Goal: Check status

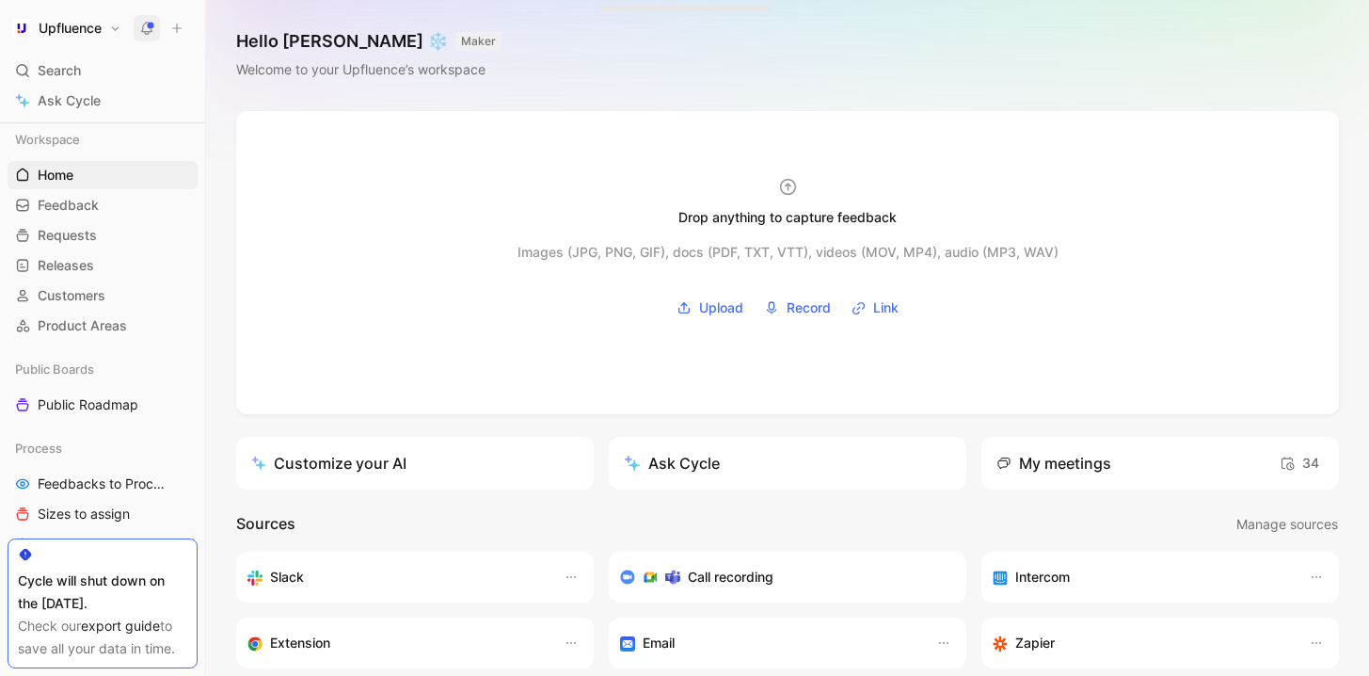
scroll to position [381, 0]
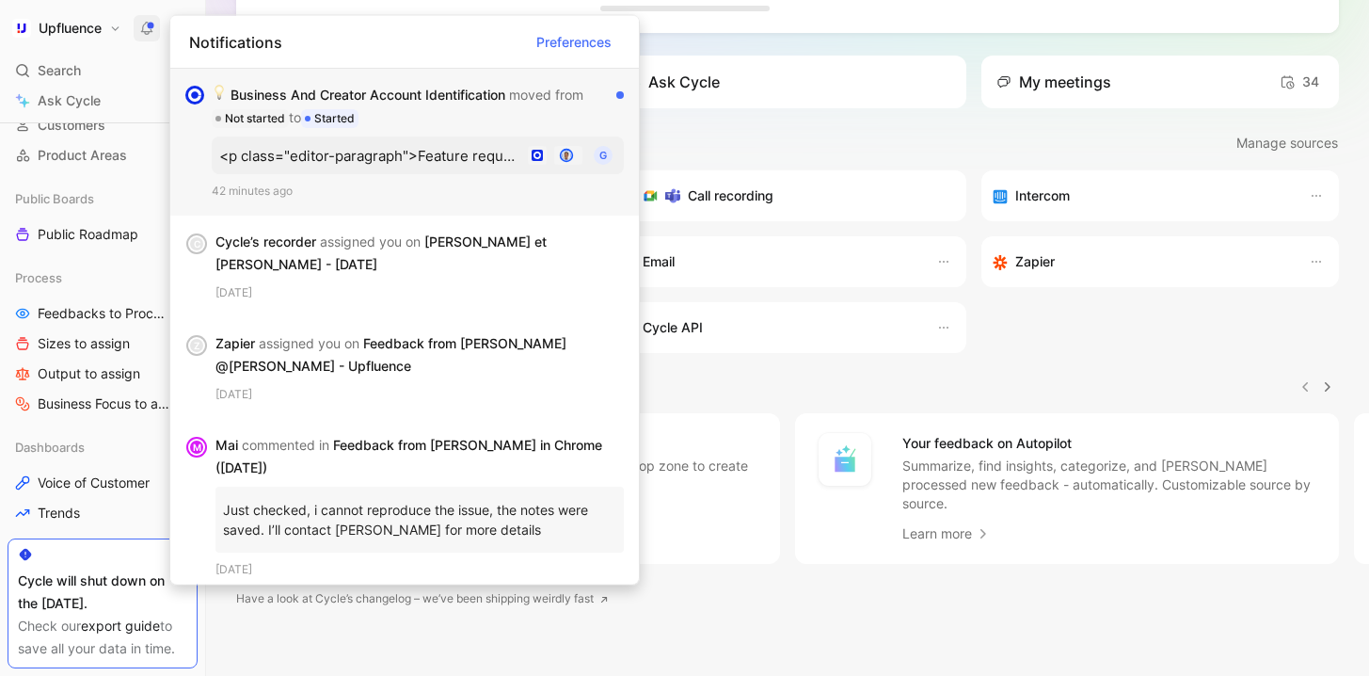
click at [426, 88] on div "Business And Creator Account Identification moved from Not started to Started" at bounding box center [410, 106] width 397 height 45
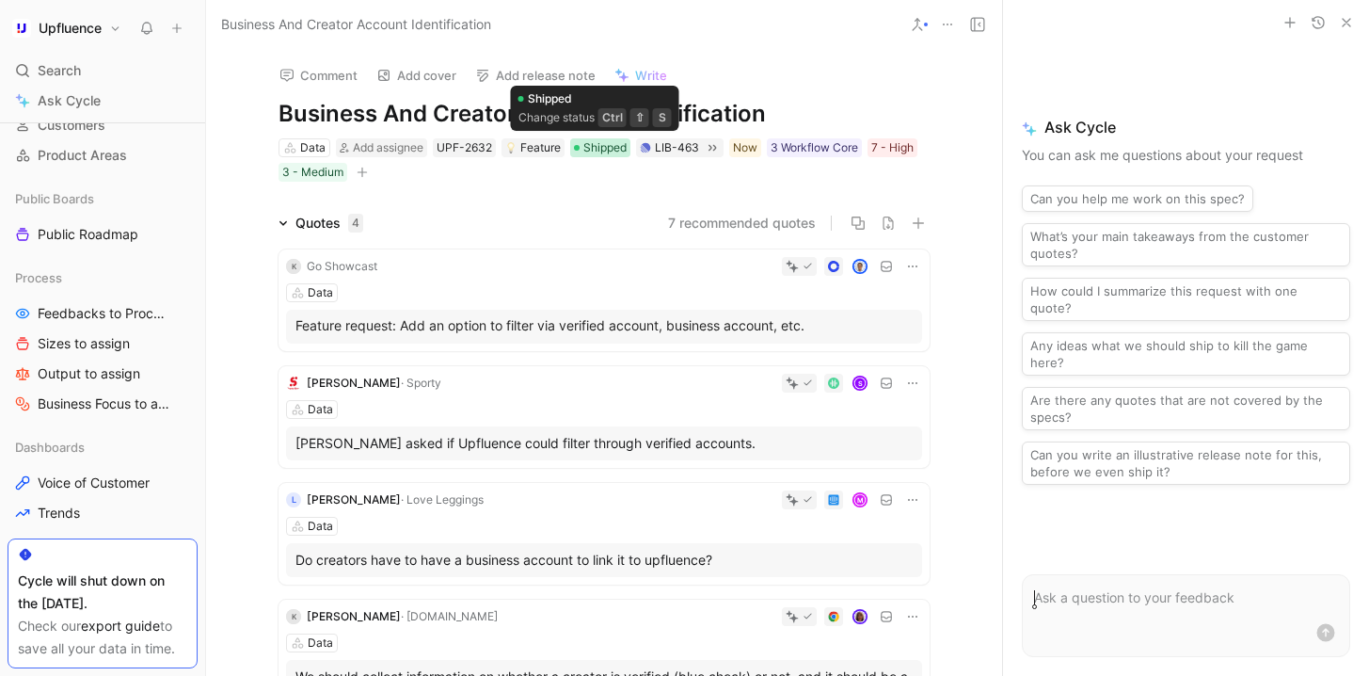
click at [594, 140] on span "Shipped" at bounding box center [604, 147] width 43 height 19
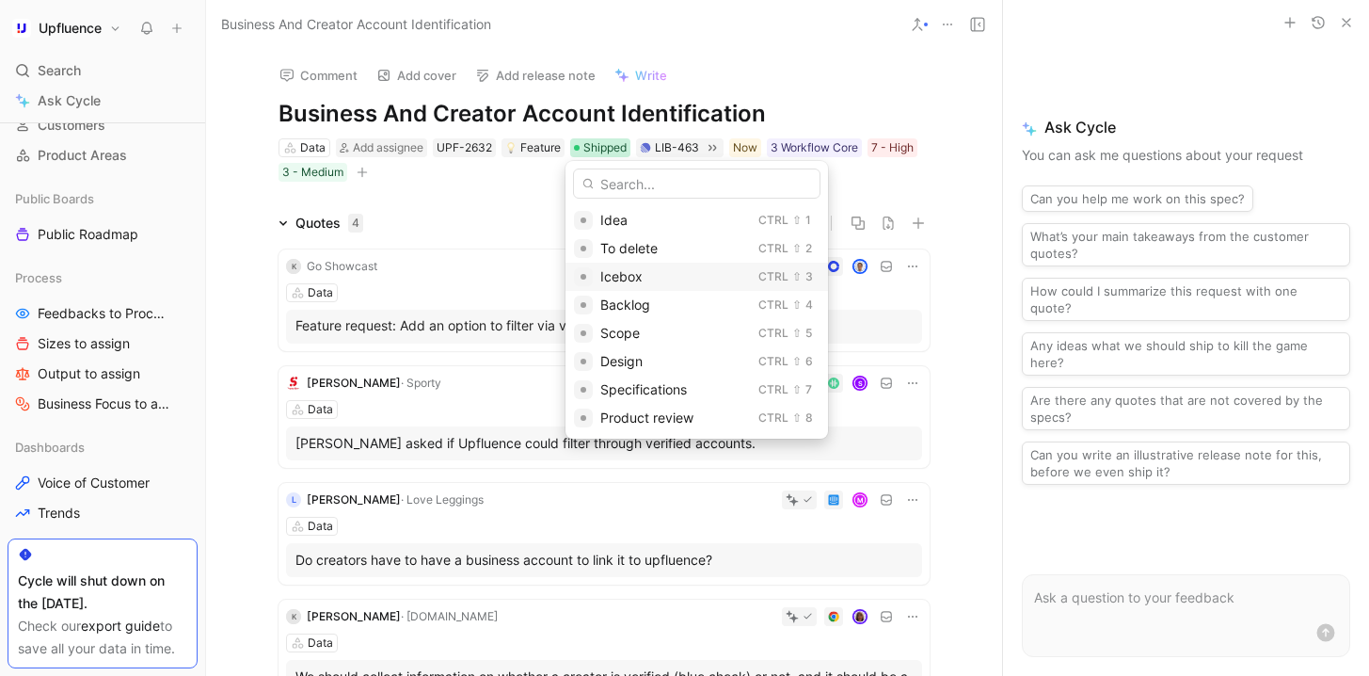
scroll to position [227, 0]
click at [682, 309] on div "In progress" at bounding box center [709, 304] width 219 height 23
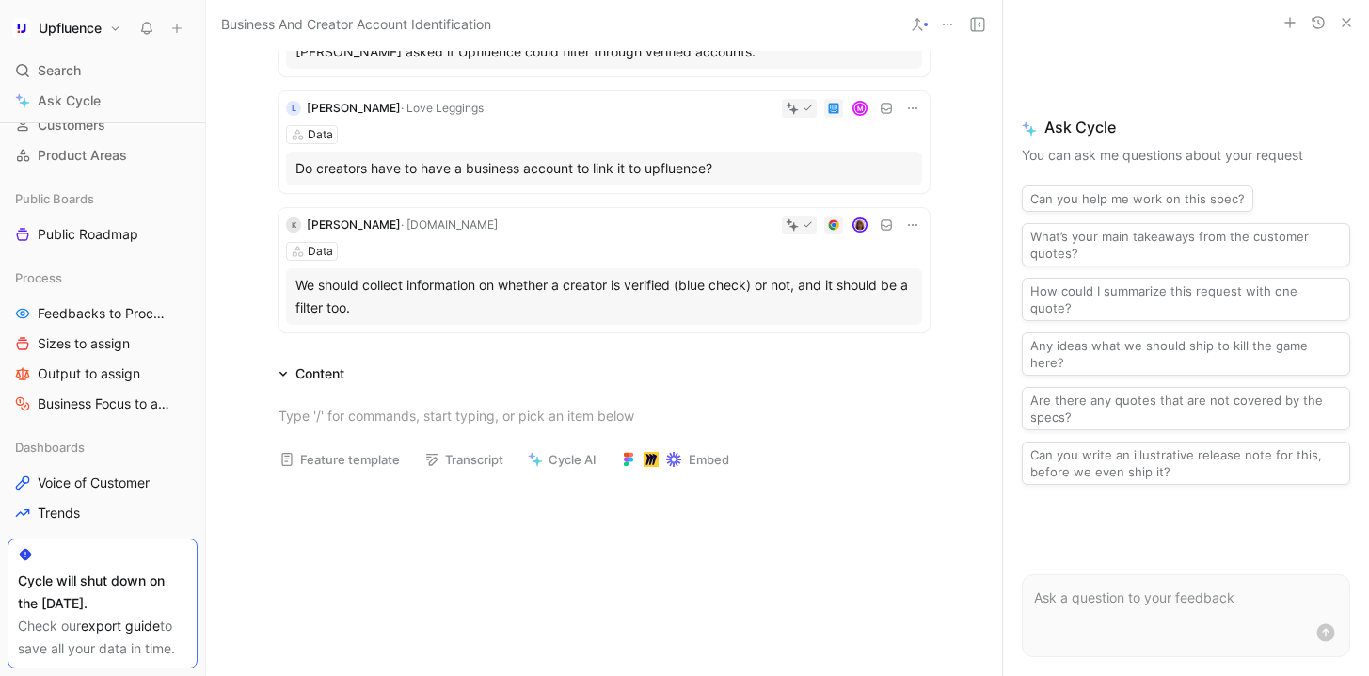
scroll to position [0, 0]
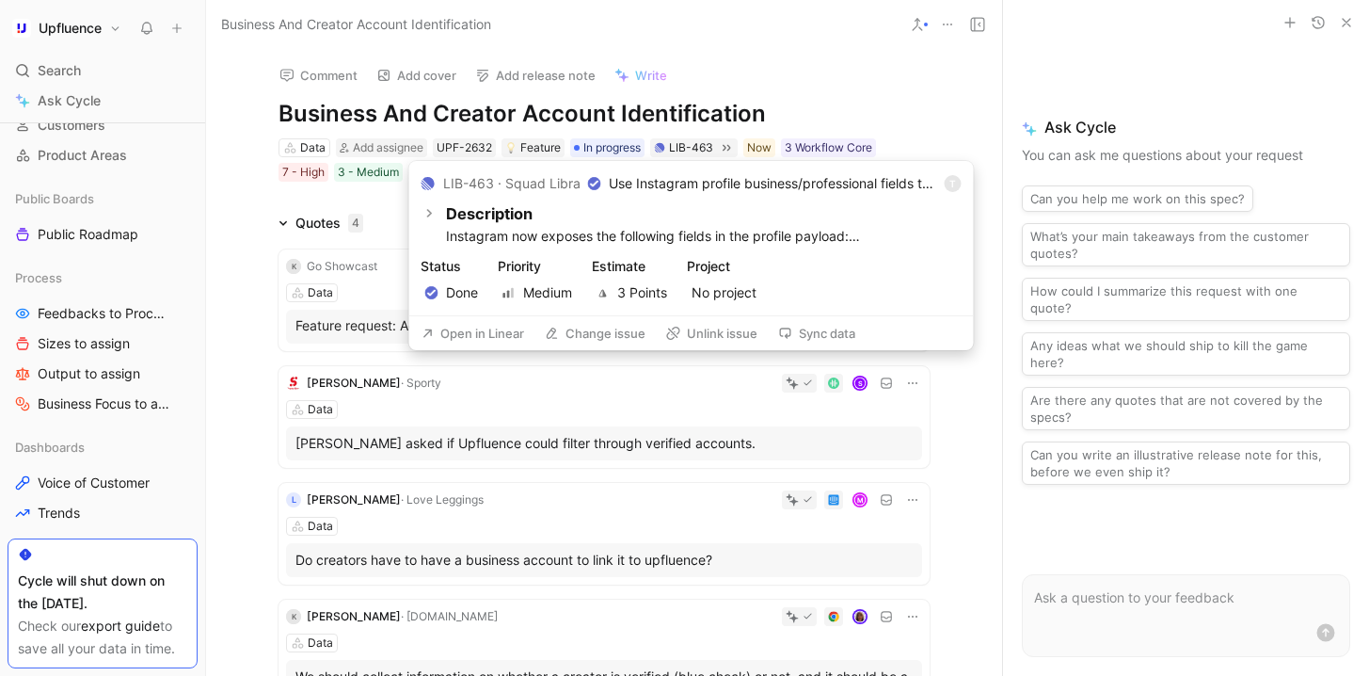
click at [453, 328] on button "Open in Linear" at bounding box center [472, 333] width 119 height 26
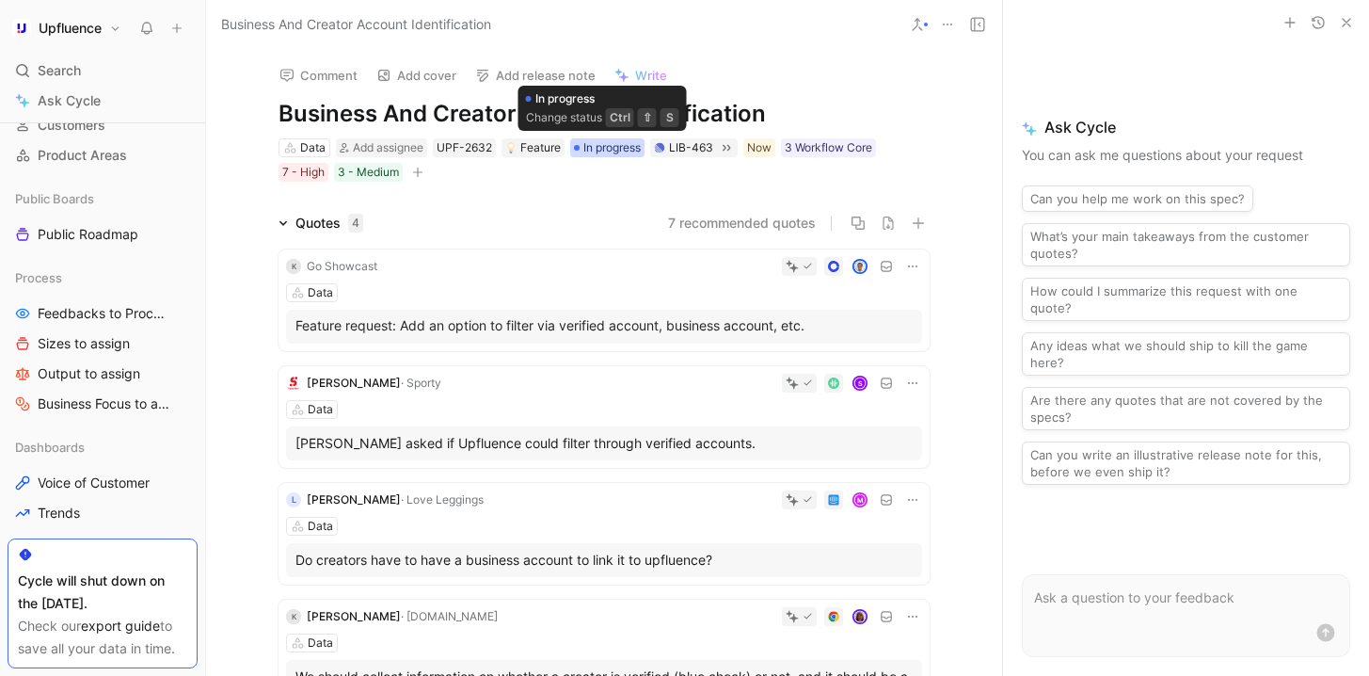
click at [612, 152] on span "In progress" at bounding box center [611, 147] width 57 height 19
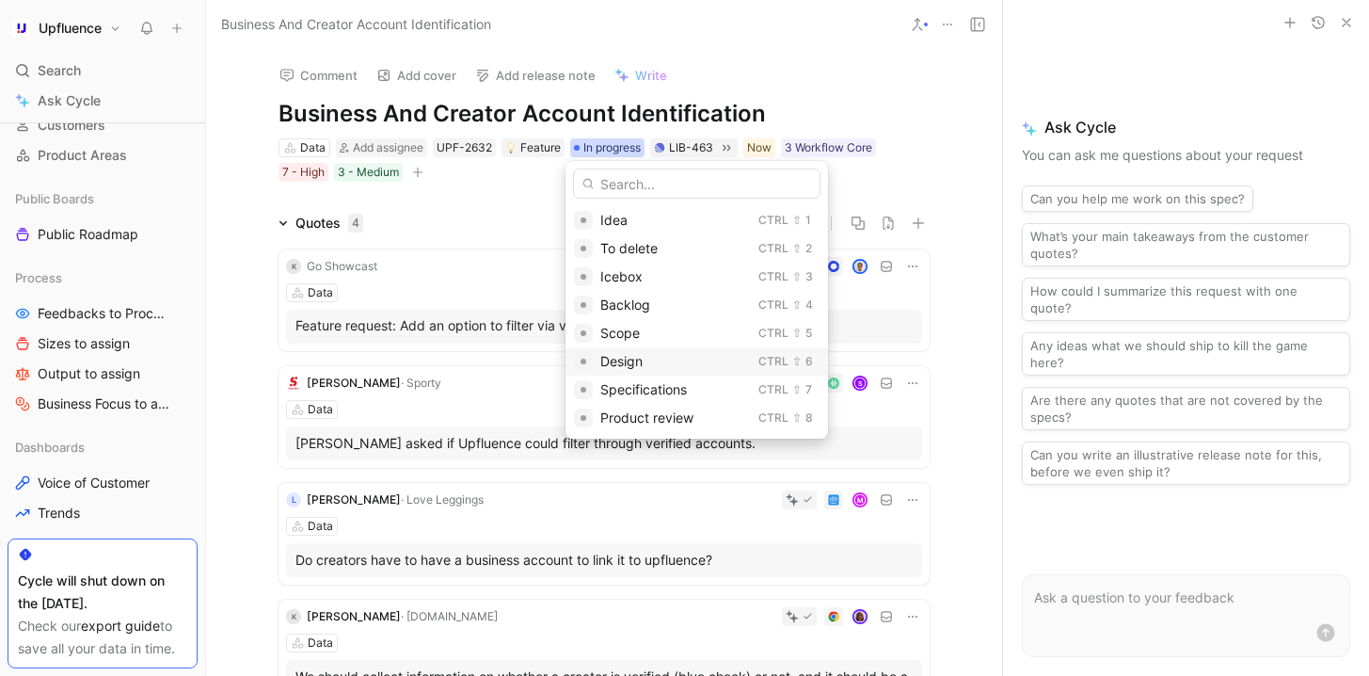
scroll to position [227, 0]
click at [644, 342] on div "Shipped" at bounding box center [709, 332] width 219 height 23
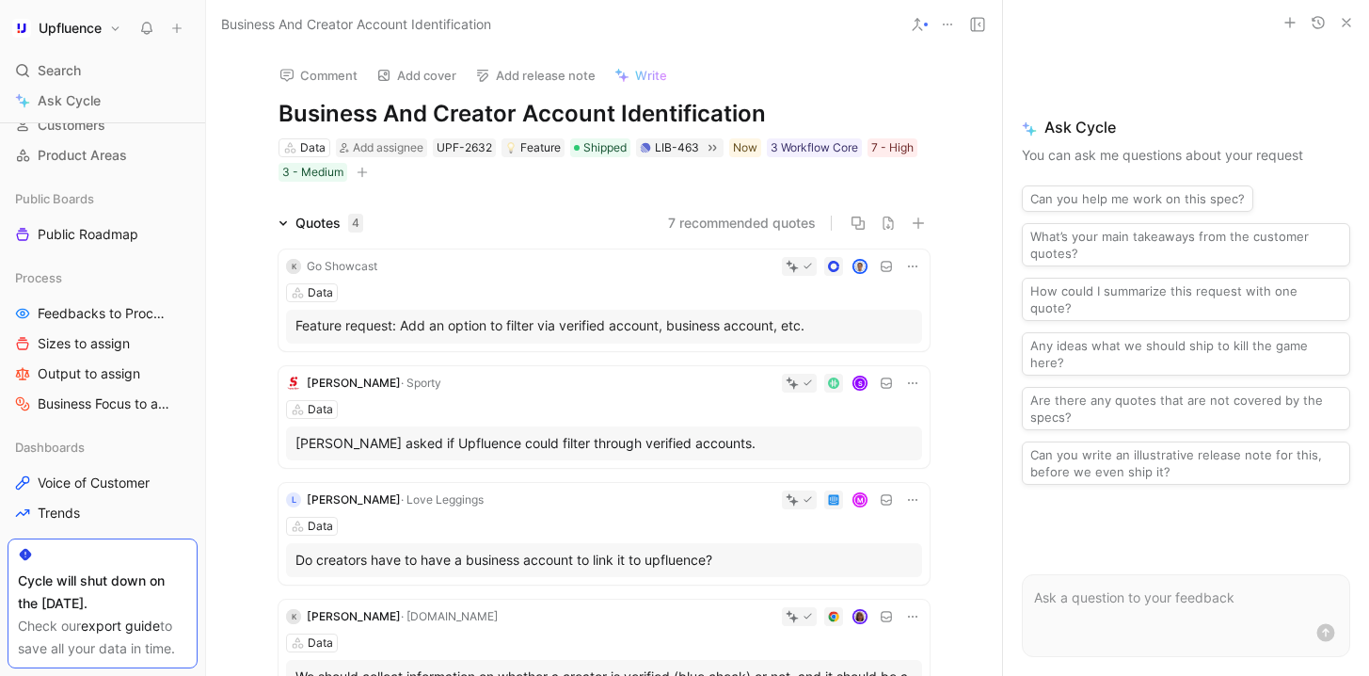
click at [917, 25] on icon at bounding box center [917, 24] width 15 height 15
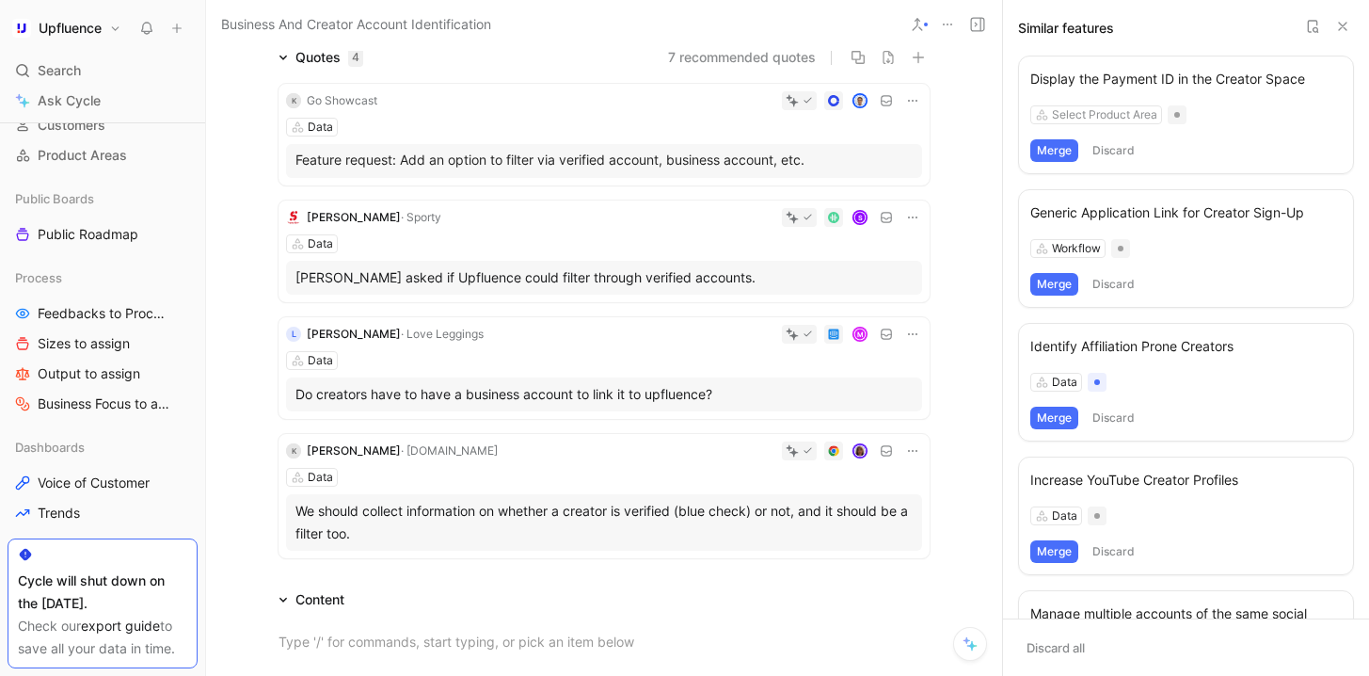
scroll to position [123, 0]
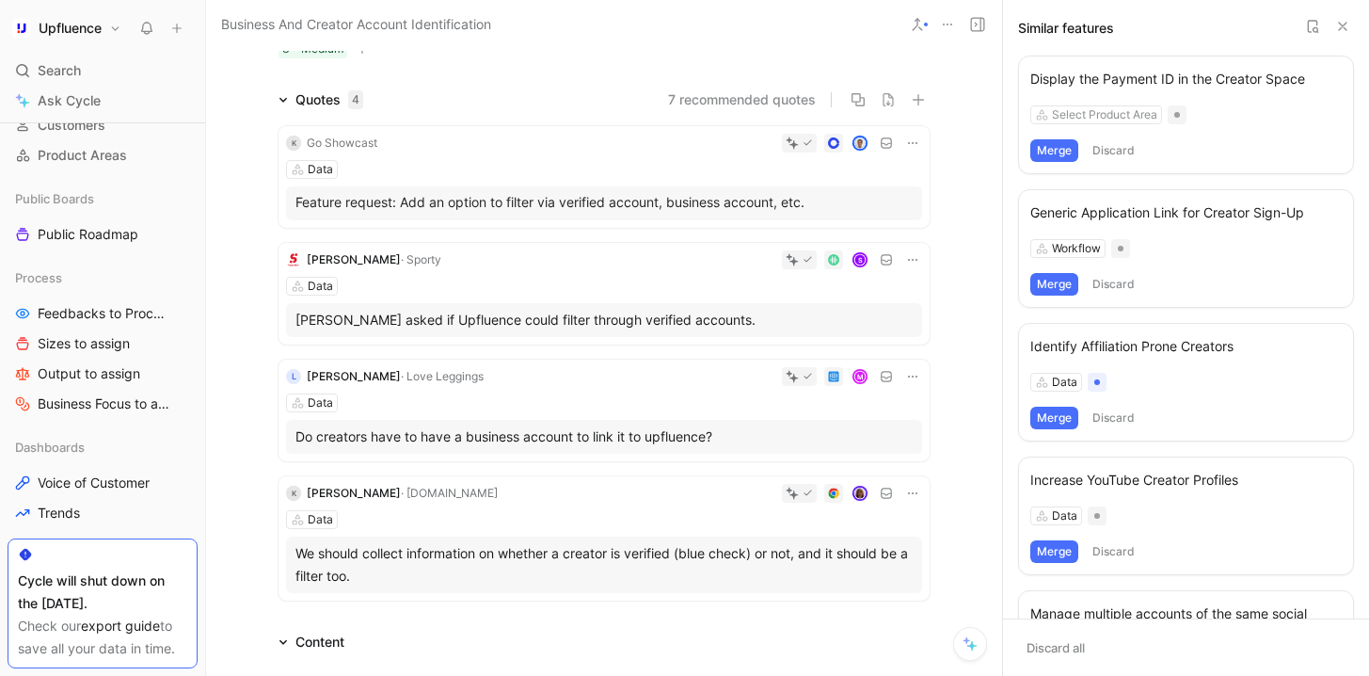
click at [913, 492] on icon at bounding box center [912, 493] width 15 height 15
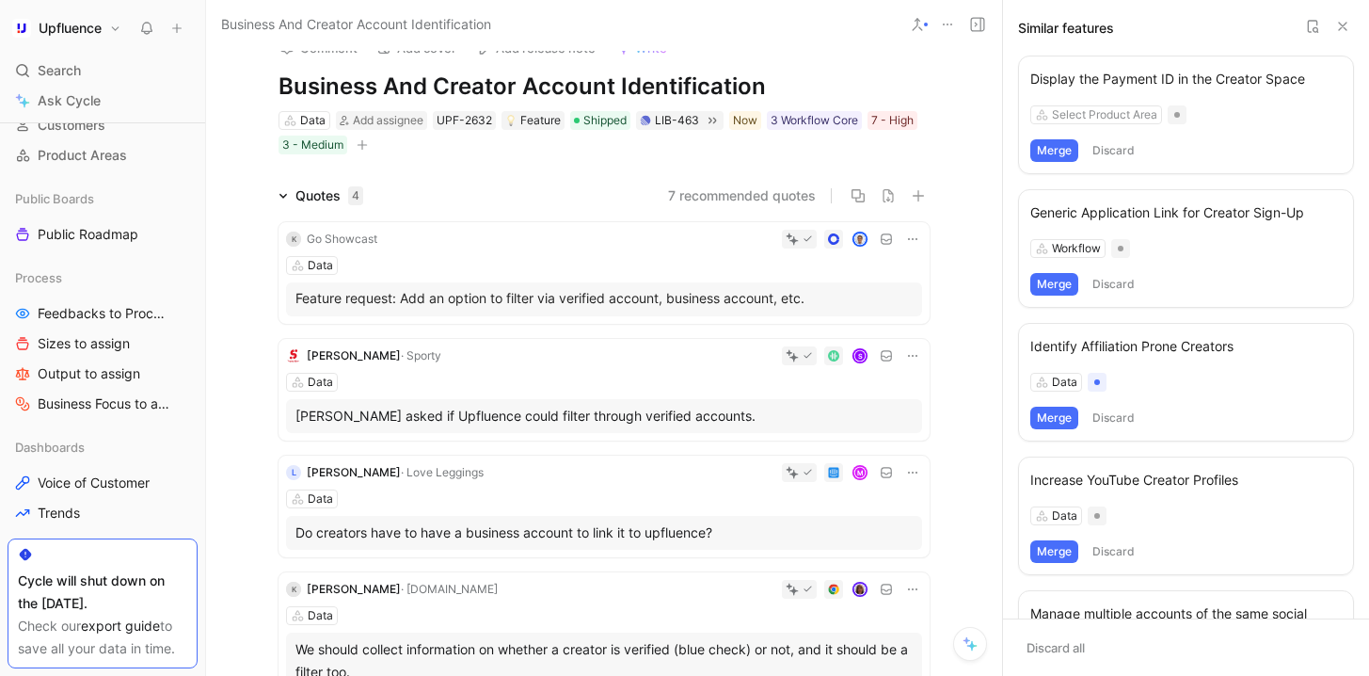
scroll to position [0, 0]
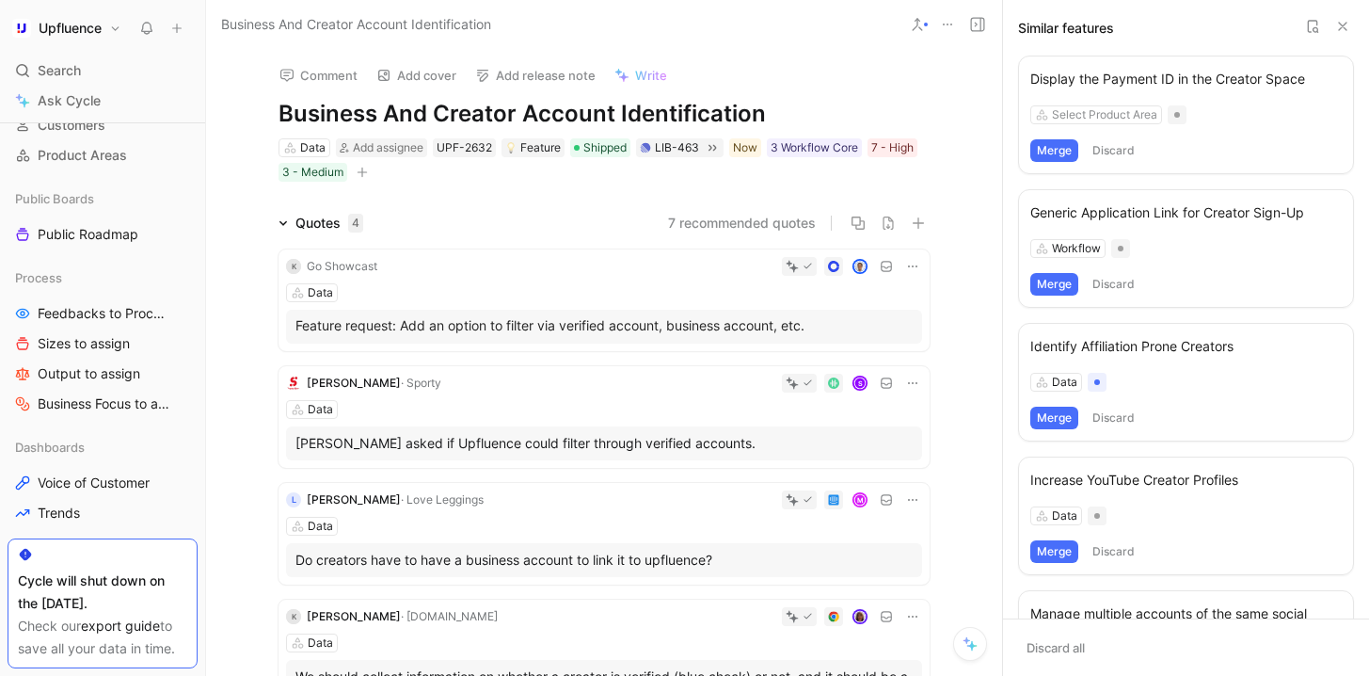
click at [1343, 24] on icon at bounding box center [1342, 26] width 15 height 15
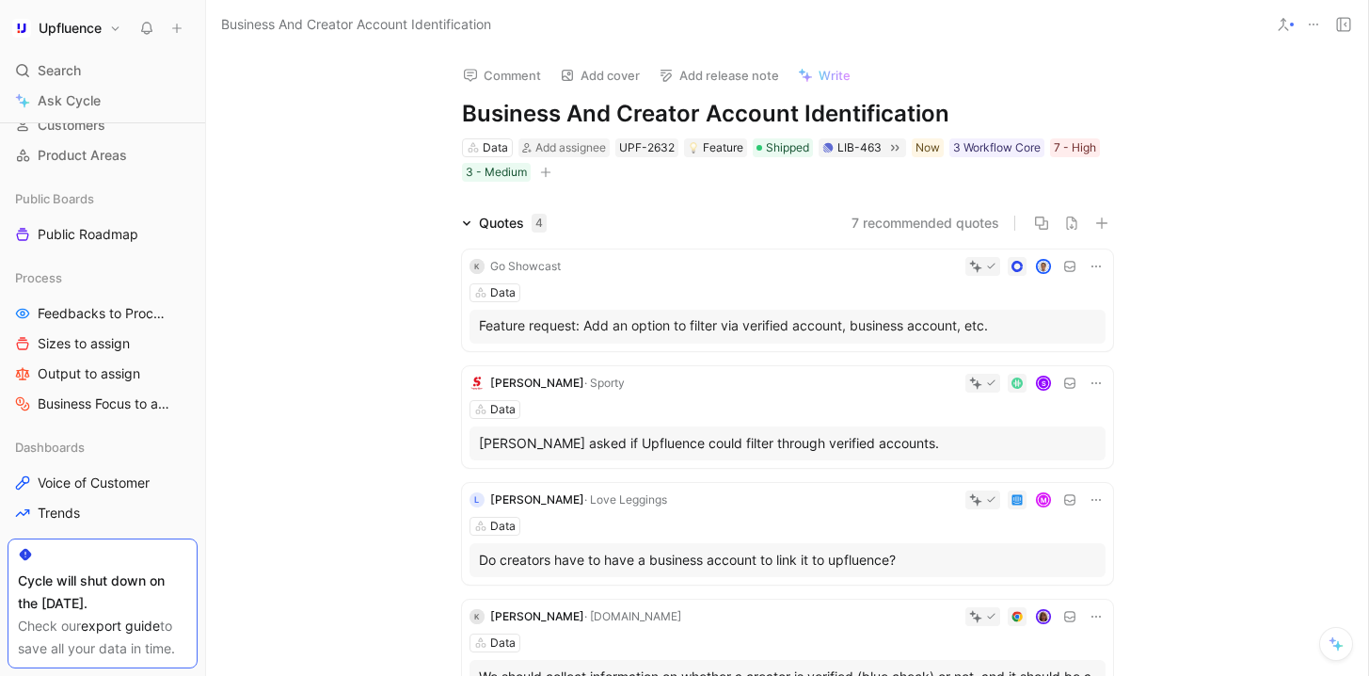
click at [454, 116] on div "Comment Add cover Add release note Write Business And Creator Account Identific…" at bounding box center [787, 116] width 723 height 135
drag, startPoint x: 454, startPoint y: 116, endPoint x: 938, endPoint y: 104, distance: 483.8
click at [938, 104] on div "Comment Add cover Add release note Write Business And Creator Account Identific…" at bounding box center [787, 116] width 723 height 135
drag, startPoint x: 948, startPoint y: 110, endPoint x: 426, endPoint y: 114, distance: 521.3
click at [426, 114] on div "Comment Add cover Add release note Write Business And Creator Account Identific…" at bounding box center [787, 116] width 723 height 135
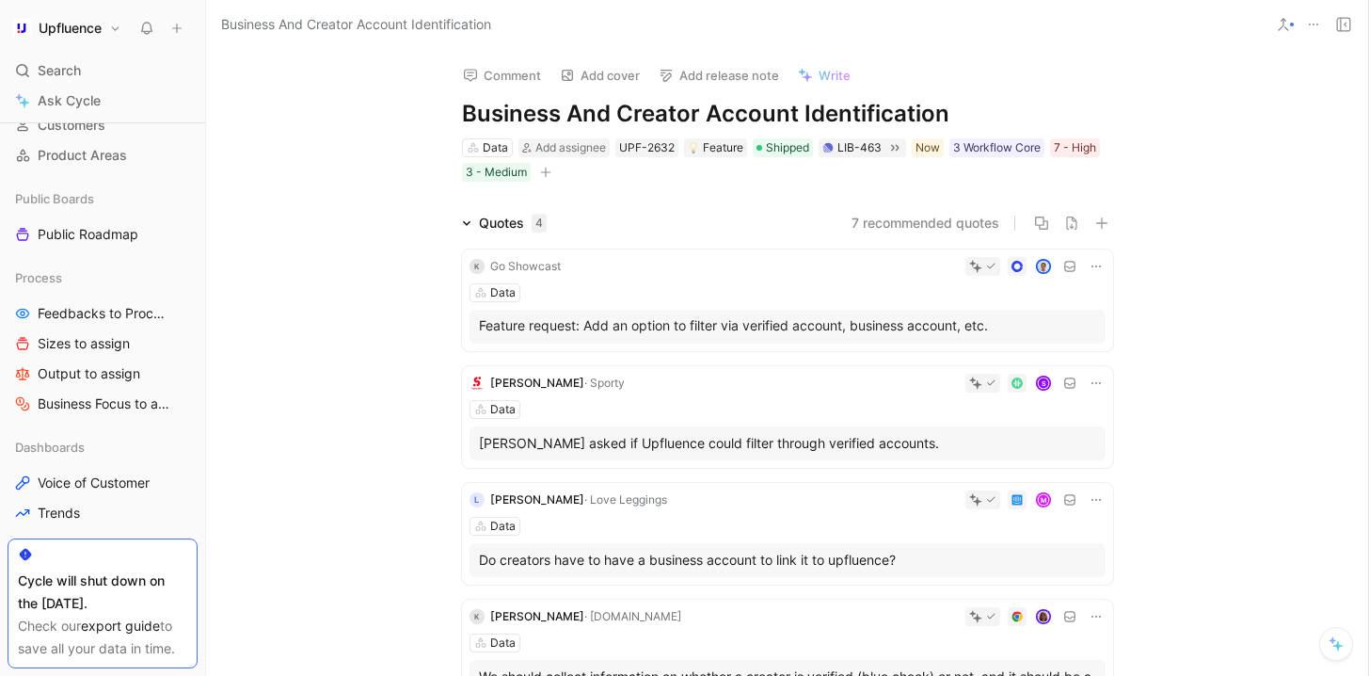
click at [403, 233] on div "Quotes 4 7 recommended quotes K Go Showcast Data Feature request: Add an option…" at bounding box center [787, 471] width 1162 height 519
